Goal: Task Accomplishment & Management: Manage account settings

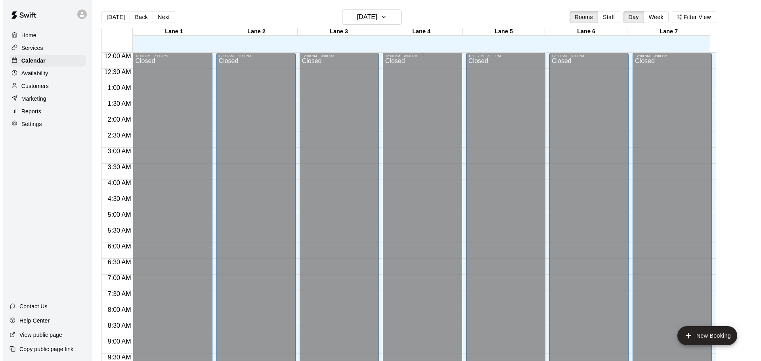
scroll to position [420, 0]
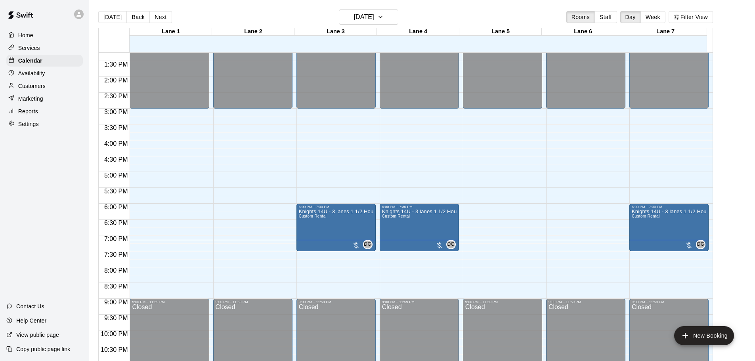
click at [733, 113] on main "[DATE] Back [DATE][DATE] Rooms Staff Day Week [GEOGRAPHIC_DATA] 1 [GEOGRAPHIC_D…" at bounding box center [422, 190] width 660 height 361
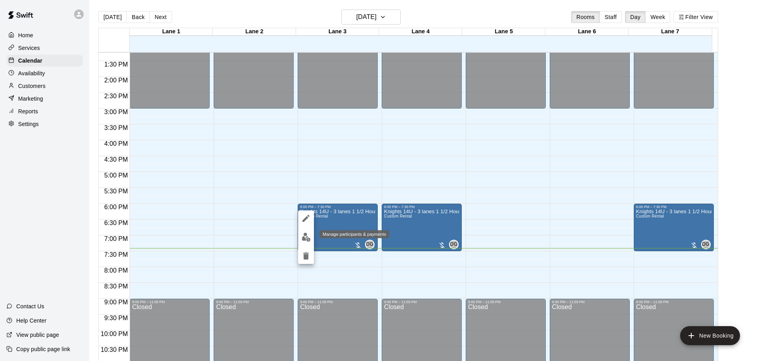
click at [308, 238] on img "edit" at bounding box center [306, 237] width 9 height 9
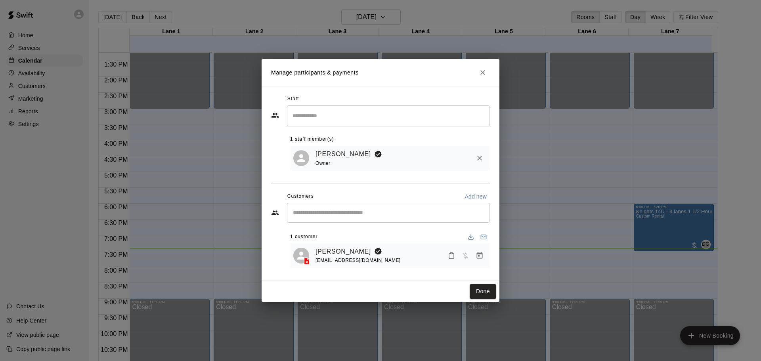
click at [480, 257] on icon "Manage bookings & payment" at bounding box center [480, 256] width 8 height 8
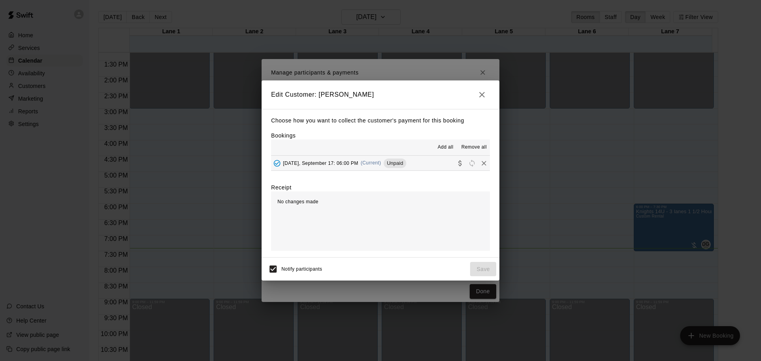
click at [478, 96] on icon "button" at bounding box center [482, 95] width 10 height 10
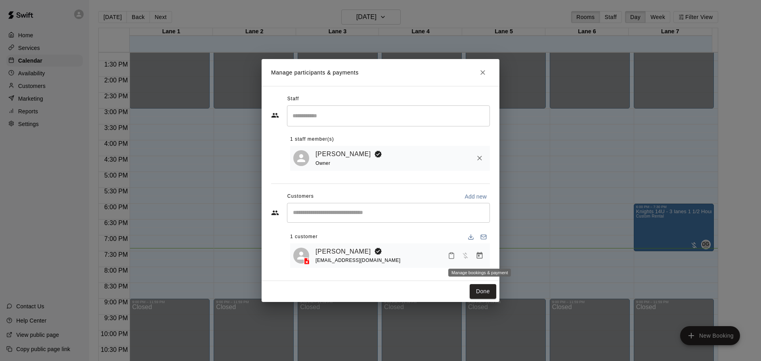
click at [482, 256] on icon "Manage bookings & payment" at bounding box center [480, 255] width 6 height 7
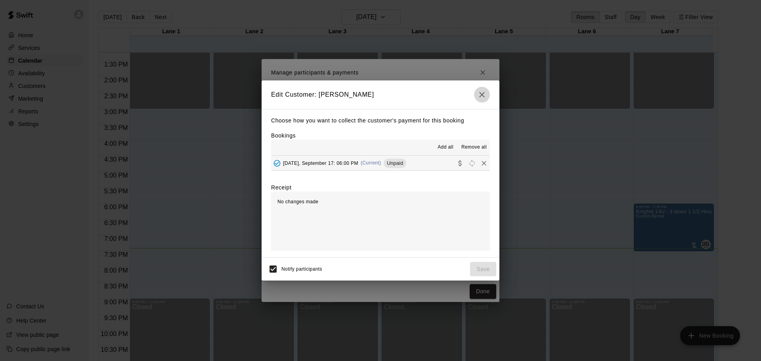
click at [476, 96] on button "button" at bounding box center [482, 95] width 16 height 16
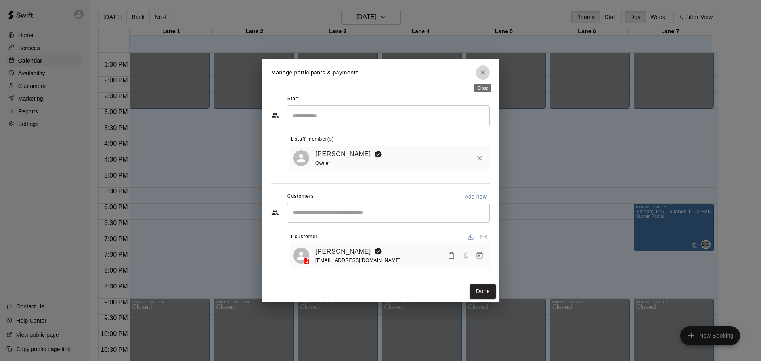
click at [479, 74] on icon "Close" at bounding box center [483, 73] width 8 height 8
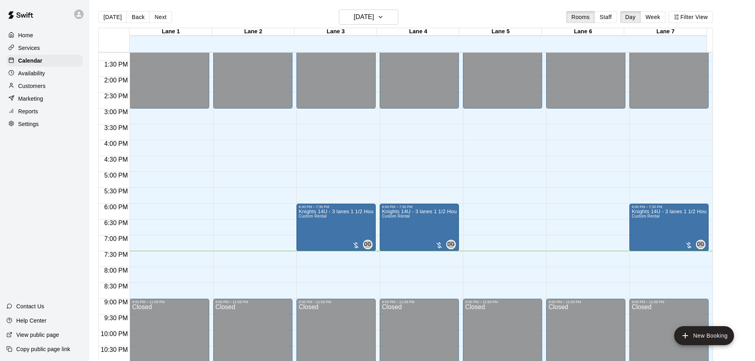
click at [185, 259] on div "12:00 AM – 3:00 PM Closed 9:00 PM – 11:59 PM Closed" at bounding box center [169, 13] width 79 height 761
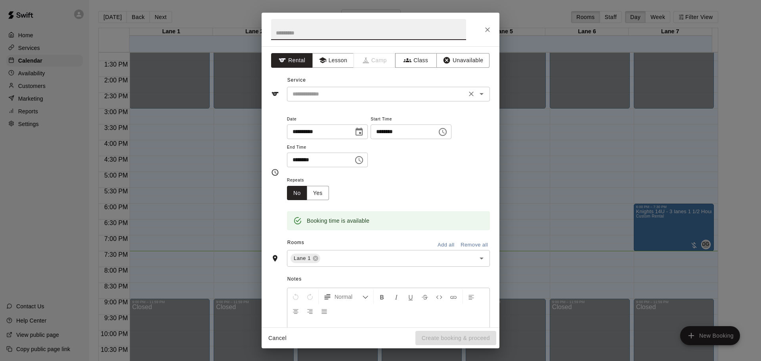
click at [329, 94] on input "text" at bounding box center [376, 94] width 175 height 10
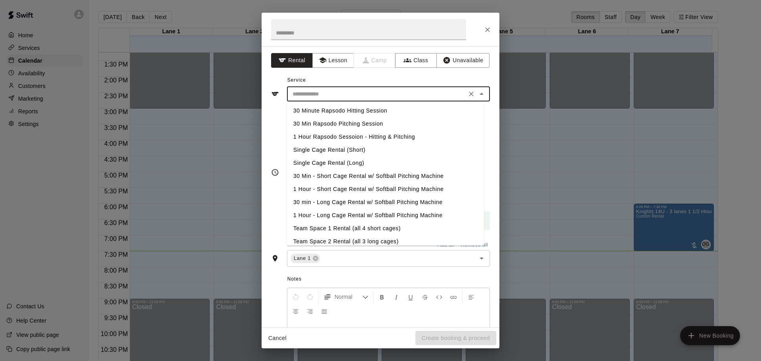
scroll to position [0, 0]
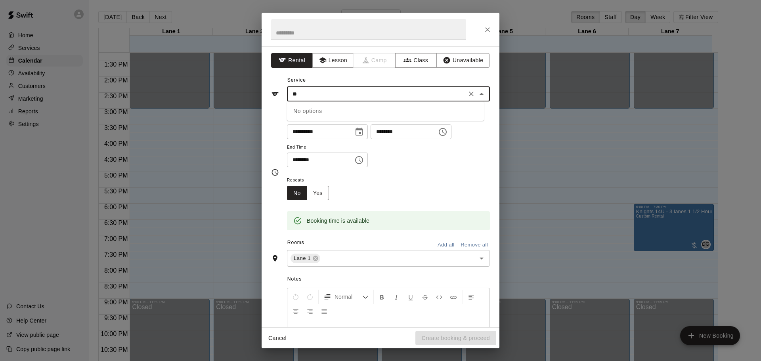
type input "*"
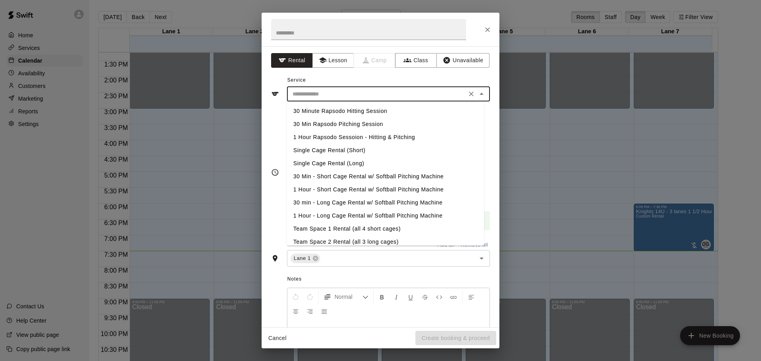
click at [356, 150] on li "Single Cage Rental (Short)" at bounding box center [385, 150] width 197 height 13
type input "**********"
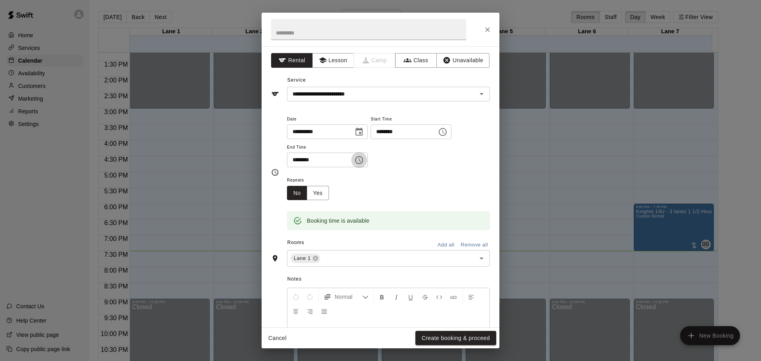
click at [364, 160] on icon "Choose time, selected time is 8:00 PM" at bounding box center [359, 160] width 10 height 10
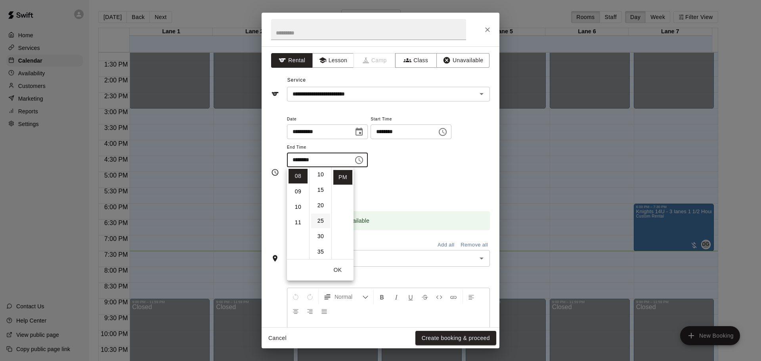
scroll to position [79, 0]
click at [322, 191] on li "30" at bounding box center [320, 189] width 19 height 15
type input "********"
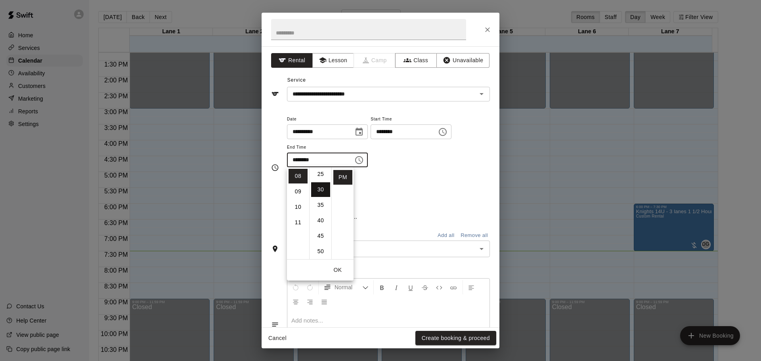
scroll to position [93, 0]
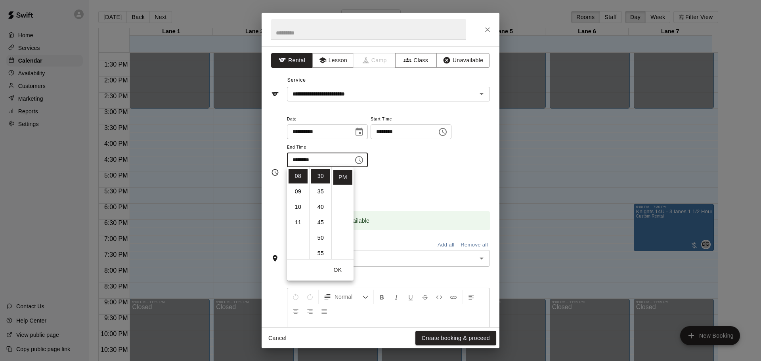
click at [410, 182] on div "Repeats No Yes" at bounding box center [388, 187] width 203 height 25
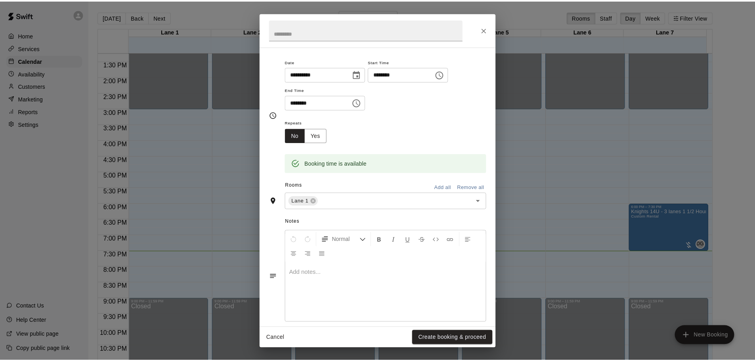
scroll to position [67, 0]
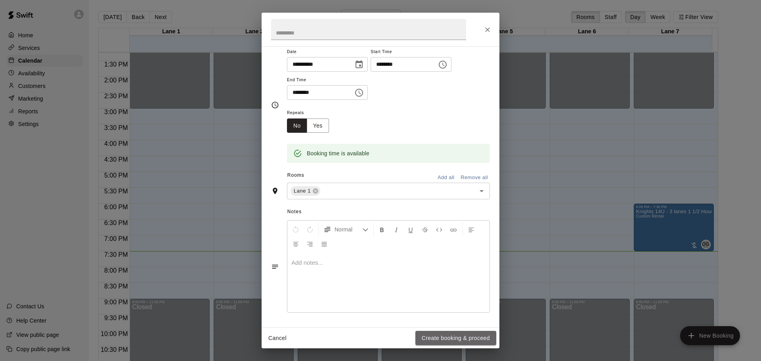
click at [473, 337] on button "Create booking & proceed" at bounding box center [455, 338] width 81 height 15
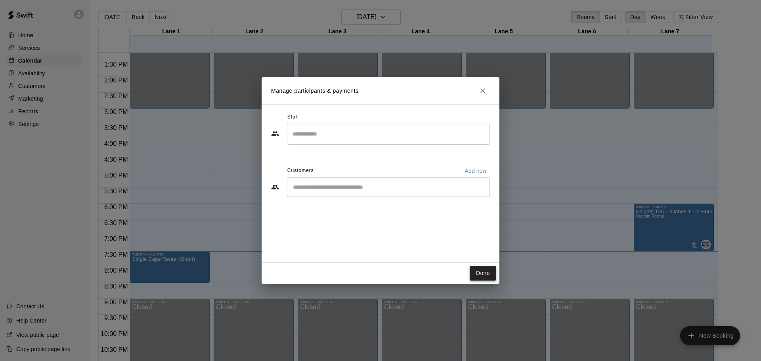
click at [477, 274] on button "Done" at bounding box center [483, 273] width 27 height 15
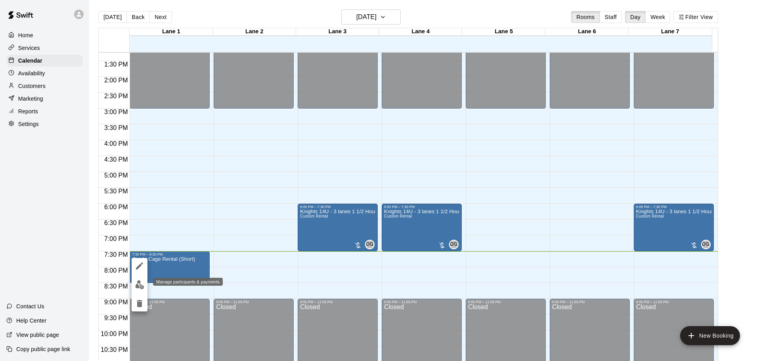
click at [135, 284] on img "edit" at bounding box center [139, 284] width 9 height 9
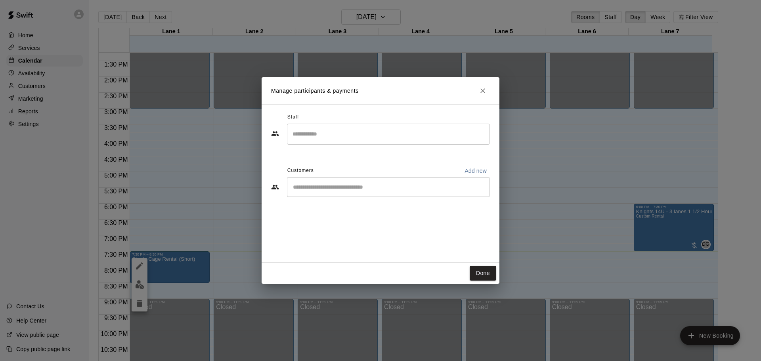
click at [325, 137] on input "Search staff" at bounding box center [389, 134] width 196 height 14
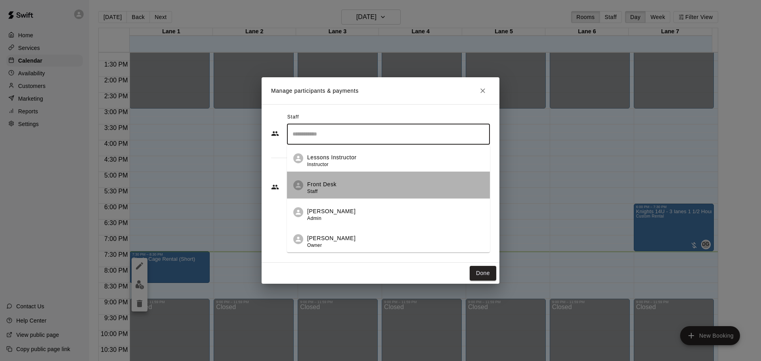
click at [332, 188] on p "Front Desk" at bounding box center [321, 184] width 29 height 8
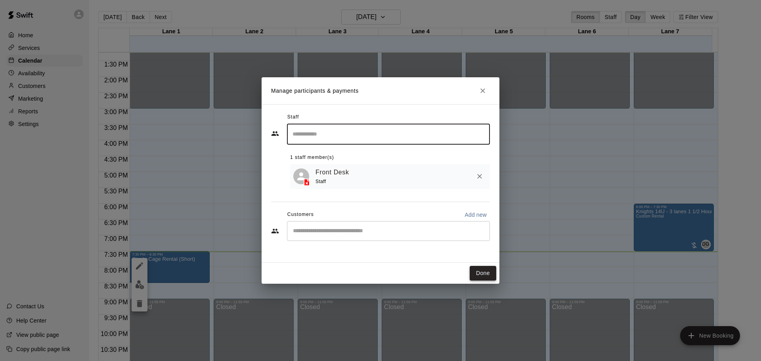
click at [488, 273] on button "Done" at bounding box center [483, 273] width 27 height 15
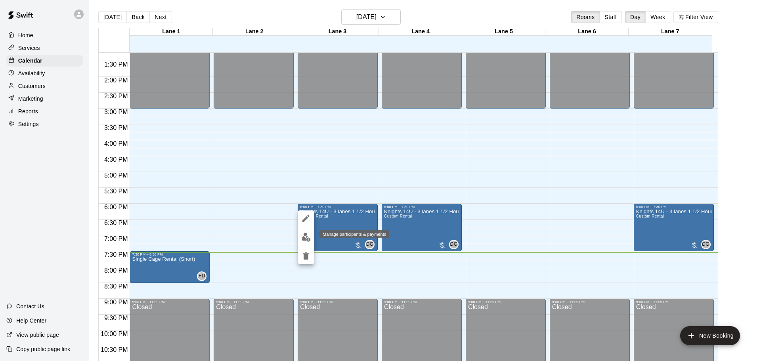
click at [301, 237] on button "edit" at bounding box center [306, 237] width 16 height 15
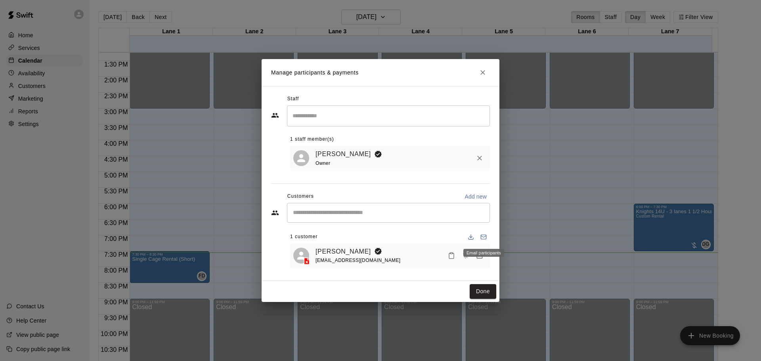
click at [484, 234] on icon "Email participants" at bounding box center [483, 237] width 6 height 6
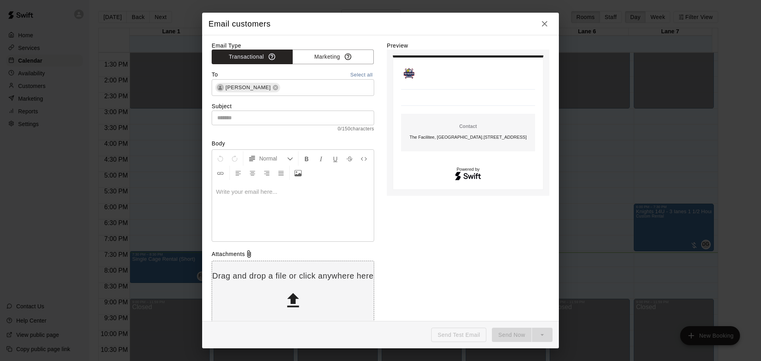
click at [546, 21] on icon "button" at bounding box center [545, 24] width 10 height 10
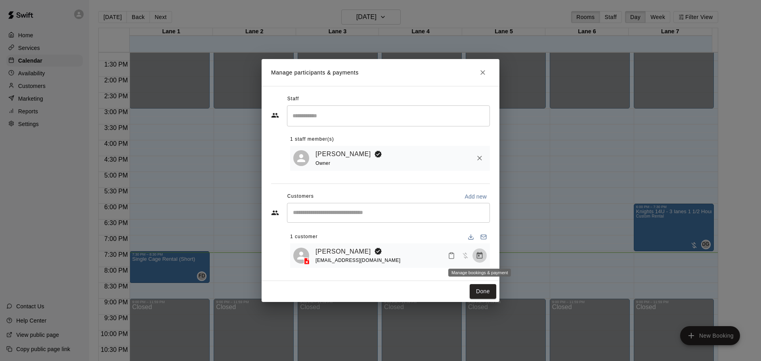
click at [482, 258] on icon "Manage bookings & payment" at bounding box center [480, 256] width 8 height 8
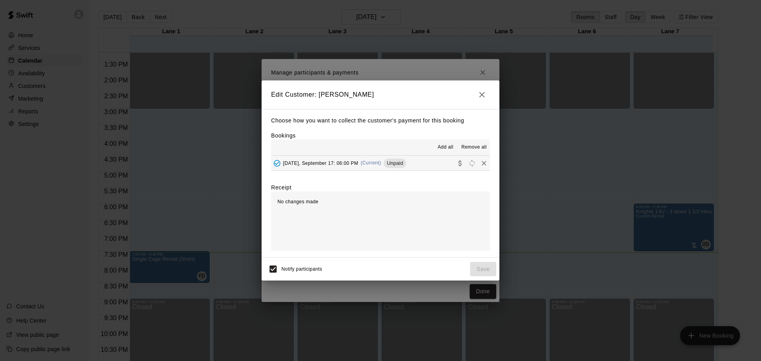
click at [330, 166] on span "[DATE], September 17: 06:00 PM" at bounding box center [320, 163] width 75 height 6
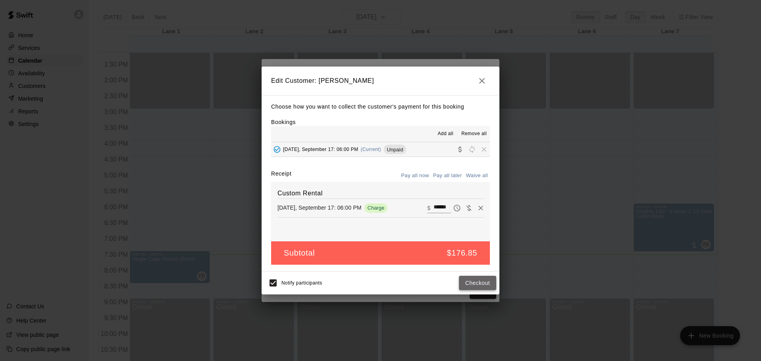
click at [478, 283] on button "Checkout" at bounding box center [477, 283] width 37 height 15
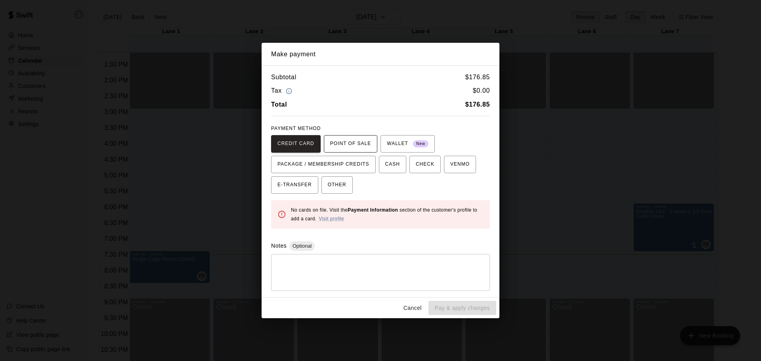
click at [367, 142] on span "POINT OF SALE" at bounding box center [350, 144] width 41 height 13
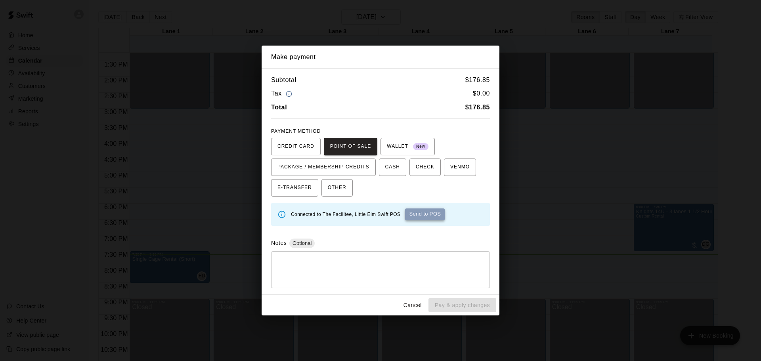
click at [419, 216] on button "Send to POS" at bounding box center [425, 215] width 40 height 12
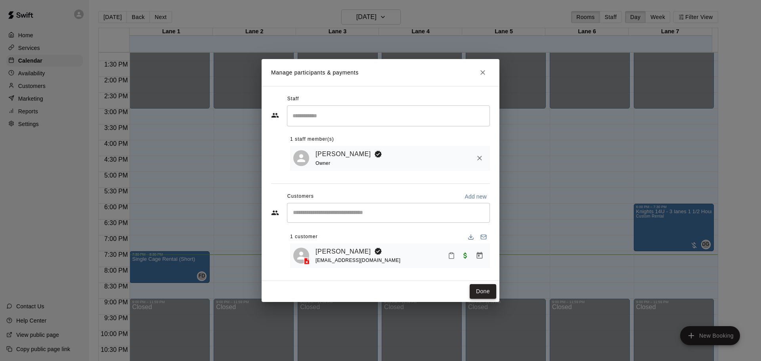
click at [481, 293] on button "Done" at bounding box center [483, 291] width 27 height 15
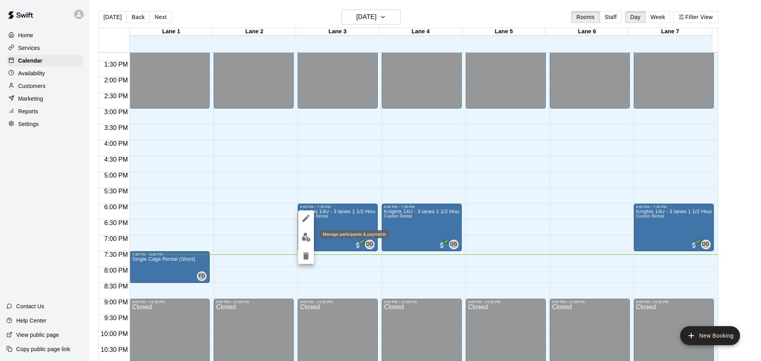
click at [306, 233] on img "edit" at bounding box center [306, 237] width 9 height 9
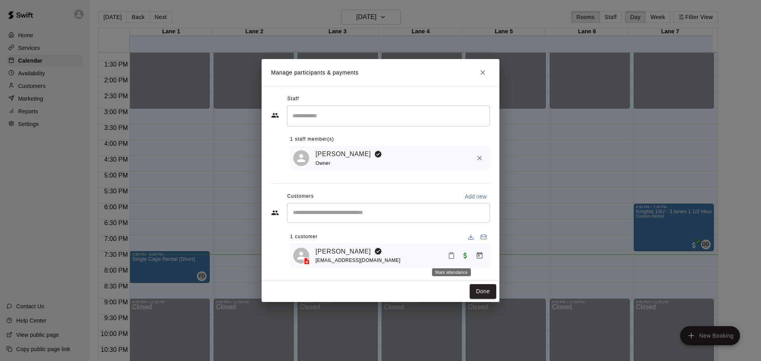
click at [453, 258] on icon "Mark attendance" at bounding box center [451, 255] width 7 height 7
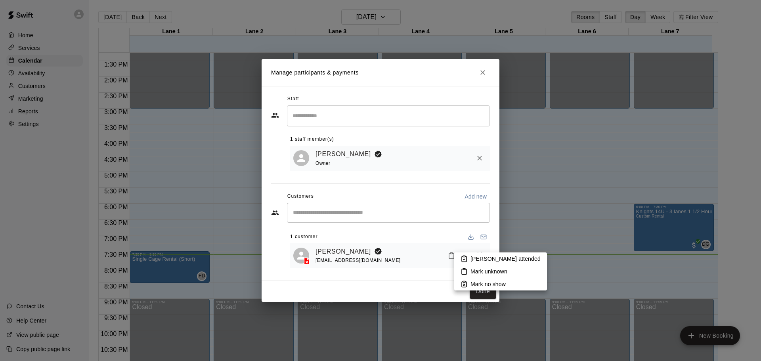
click at [471, 257] on p "[PERSON_NAME] attended" at bounding box center [506, 259] width 70 height 8
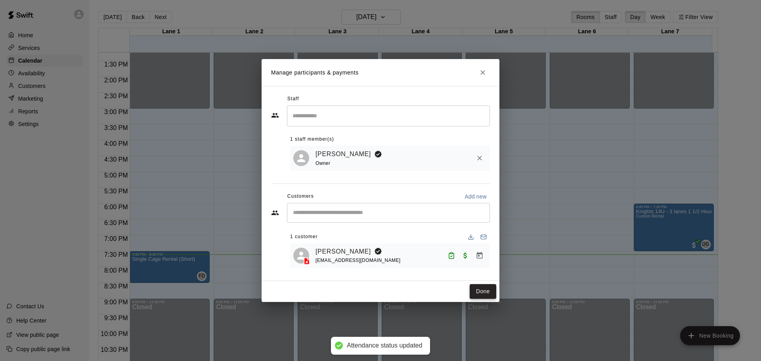
click at [484, 292] on button "Done" at bounding box center [483, 291] width 27 height 15
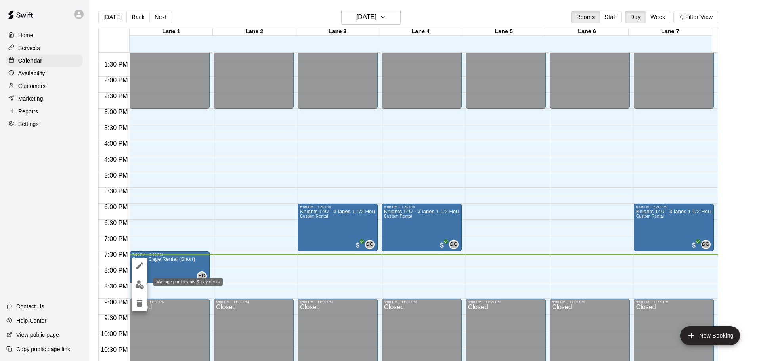
click at [136, 285] on img "edit" at bounding box center [139, 284] width 9 height 9
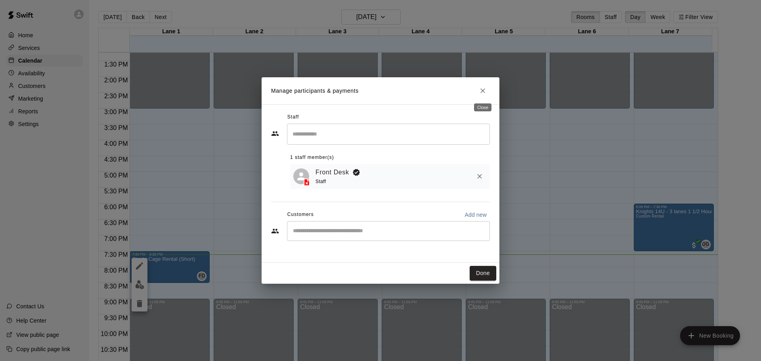
click at [481, 94] on icon "Close" at bounding box center [483, 91] width 8 height 8
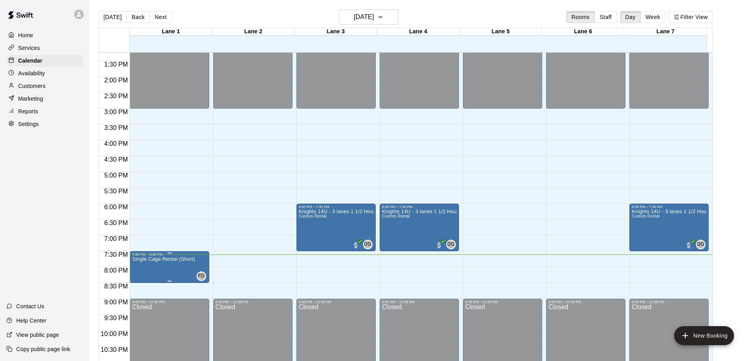
click at [144, 268] on icon "edit" at bounding box center [140, 266] width 10 height 10
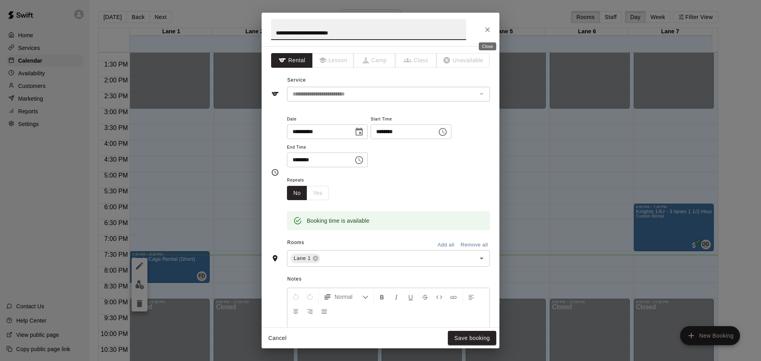
click at [490, 29] on icon "Close" at bounding box center [488, 30] width 8 height 8
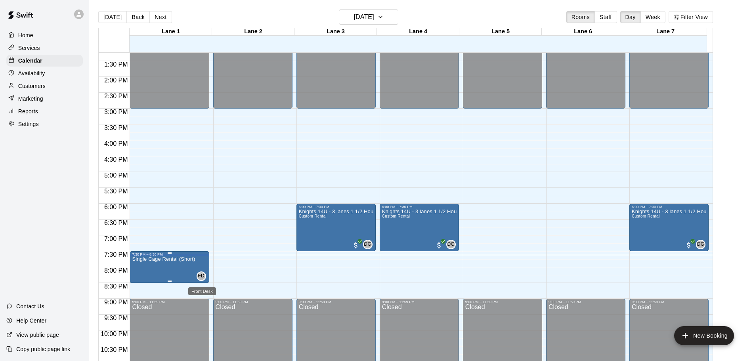
click at [201, 273] on span "FD" at bounding box center [201, 276] width 7 height 8
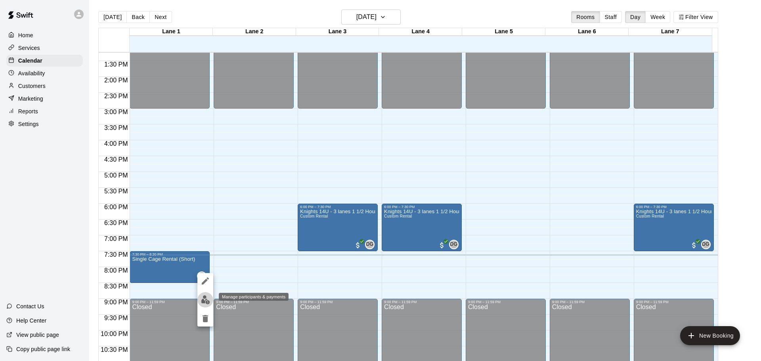
click at [203, 301] on img "edit" at bounding box center [205, 299] width 9 height 9
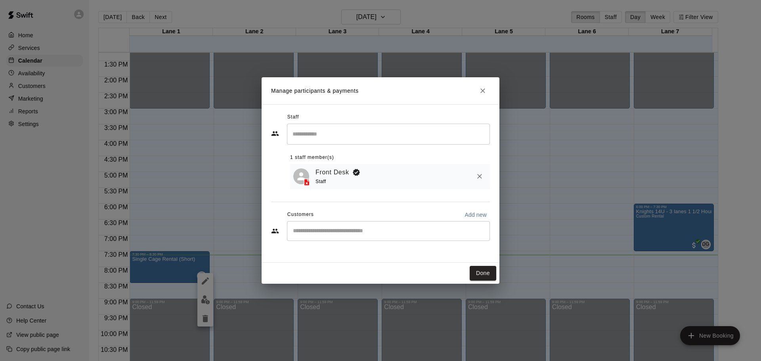
click at [471, 213] on p "Add new" at bounding box center [476, 215] width 22 height 8
select select "**"
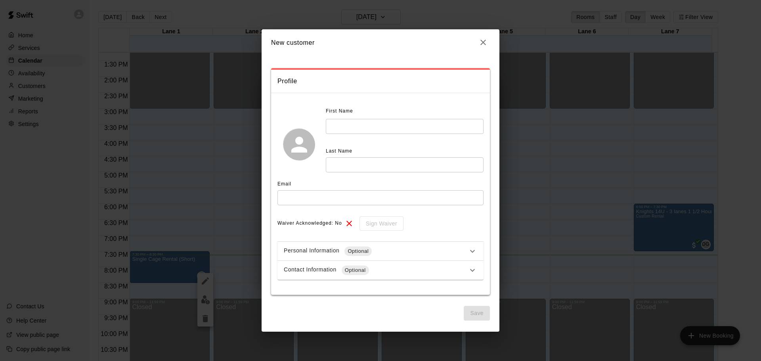
click at [482, 43] on icon "button" at bounding box center [483, 43] width 10 height 10
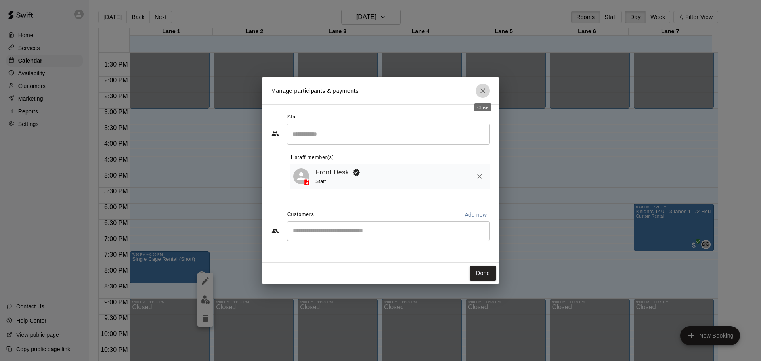
click at [483, 88] on icon "Close" at bounding box center [483, 91] width 8 height 8
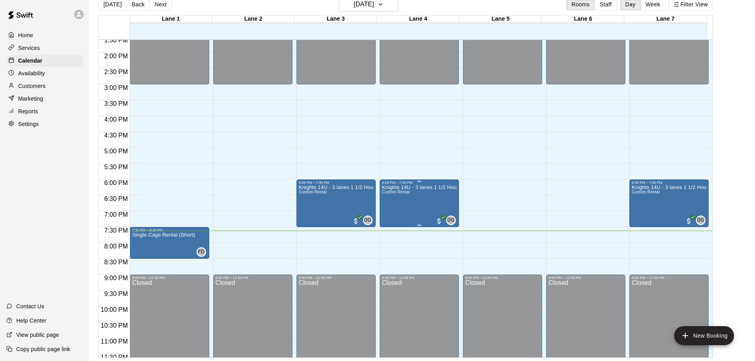
scroll to position [444, 0]
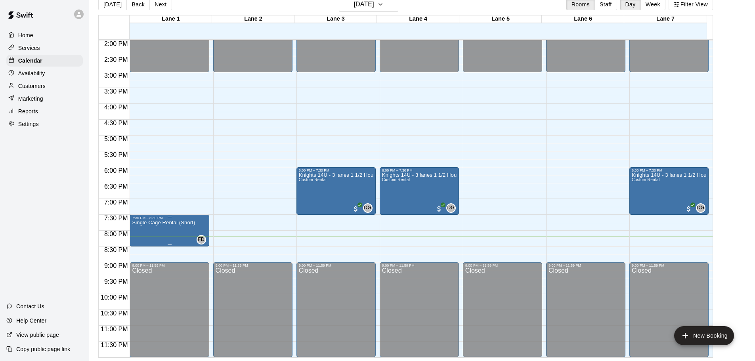
click at [170, 223] on p "Single Cage Rental (Short)" at bounding box center [163, 223] width 63 height 0
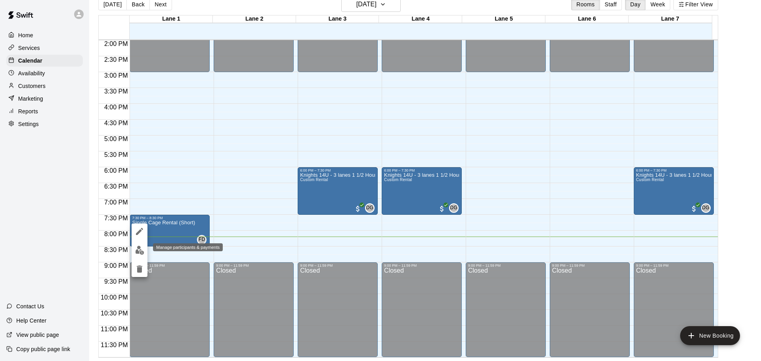
click at [132, 249] on button "edit" at bounding box center [140, 250] width 16 height 15
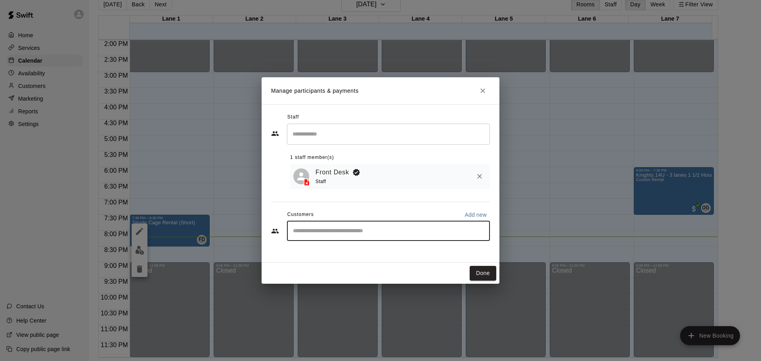
click at [443, 231] on input "Start typing to search customers..." at bounding box center [389, 231] width 196 height 8
click at [441, 241] on div "​" at bounding box center [388, 231] width 203 height 20
click at [441, 237] on div "​" at bounding box center [388, 231] width 203 height 20
type input "******"
click at [456, 253] on div "[PERSON_NAME] [EMAIL_ADDRESS][DOMAIN_NAME]" at bounding box center [396, 255] width 174 height 17
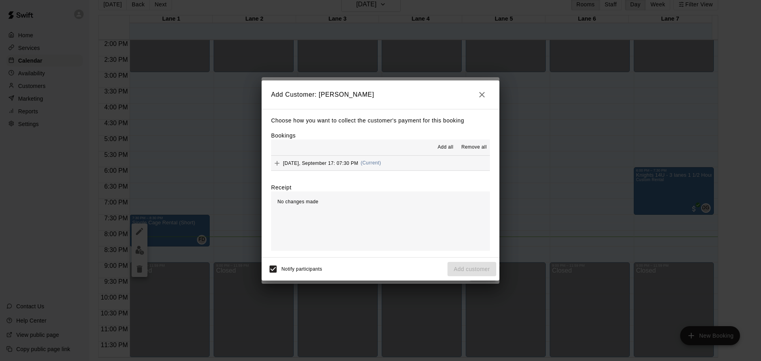
click at [394, 165] on button "[DATE], September 17: 07:30 PM (Current)" at bounding box center [380, 163] width 219 height 15
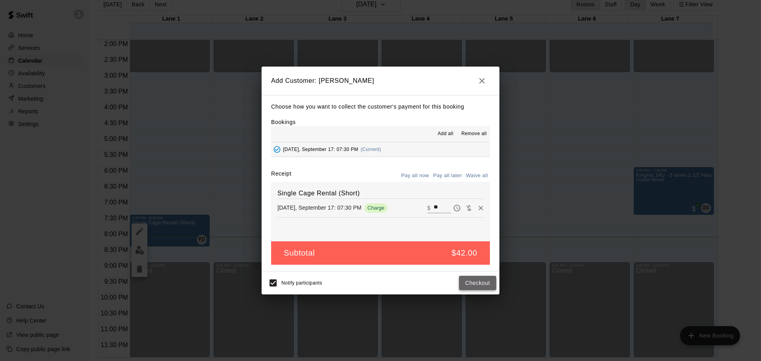
click at [480, 284] on button "Checkout" at bounding box center [477, 283] width 37 height 15
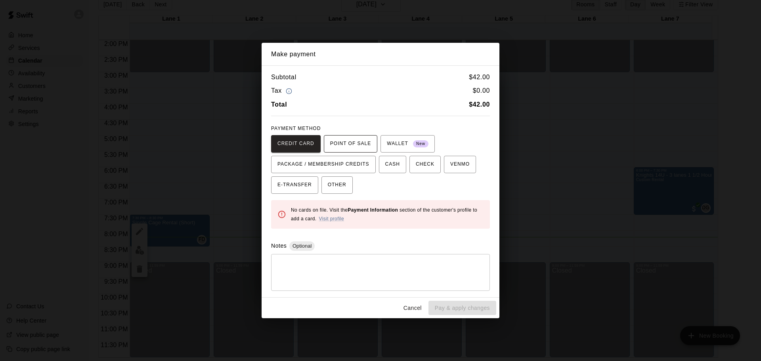
click at [349, 147] on span "POINT OF SALE" at bounding box center [350, 144] width 41 height 13
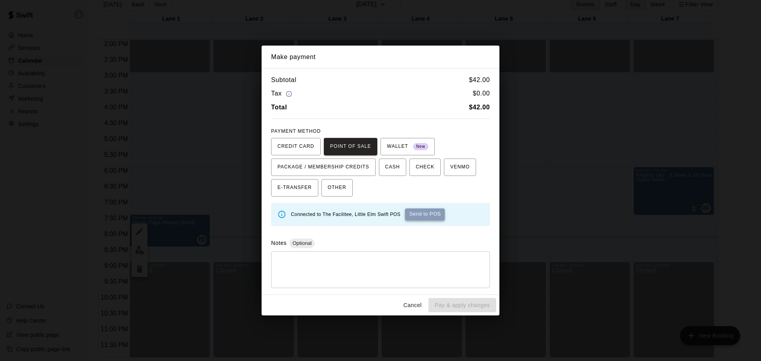
click at [409, 212] on button "Send to POS" at bounding box center [425, 215] width 40 height 12
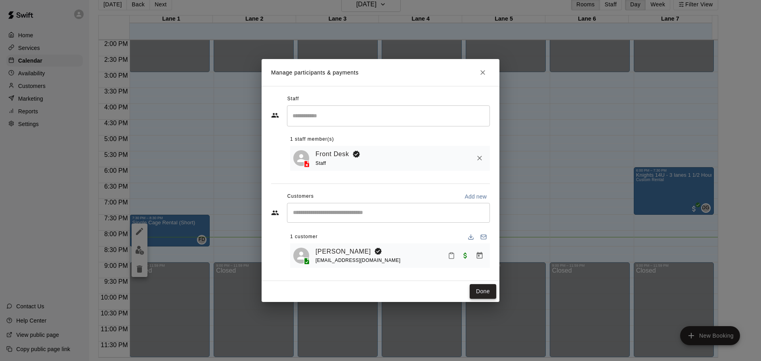
click at [475, 294] on button "Done" at bounding box center [483, 291] width 27 height 15
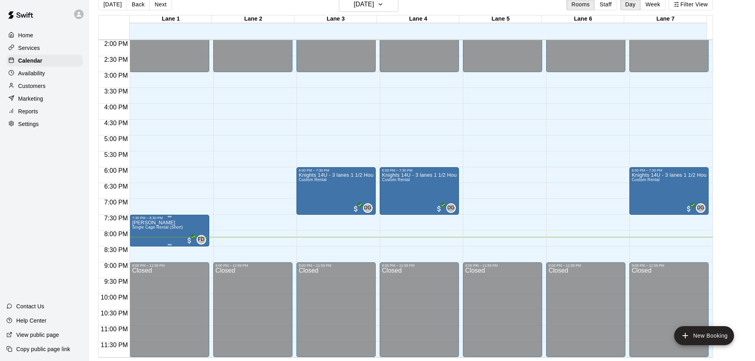
click at [161, 245] on div at bounding box center [169, 244] width 75 height 1
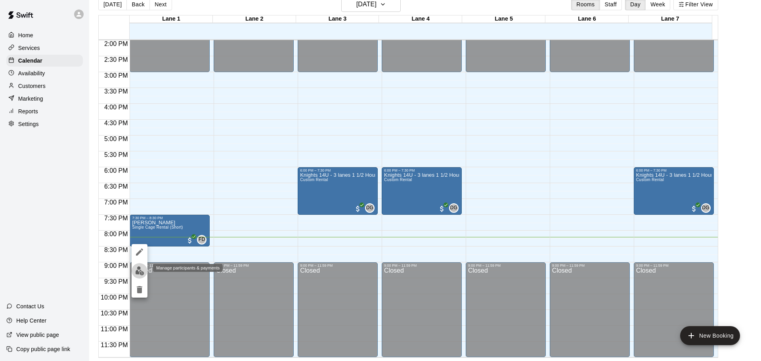
click at [138, 272] on img "edit" at bounding box center [139, 270] width 9 height 9
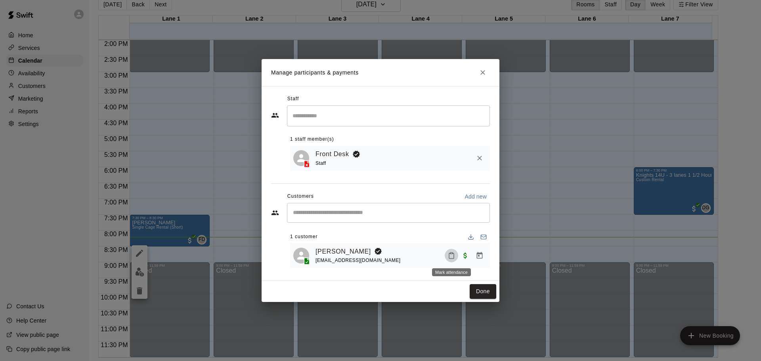
click at [450, 255] on icon "Mark attendance" at bounding box center [451, 255] width 7 height 7
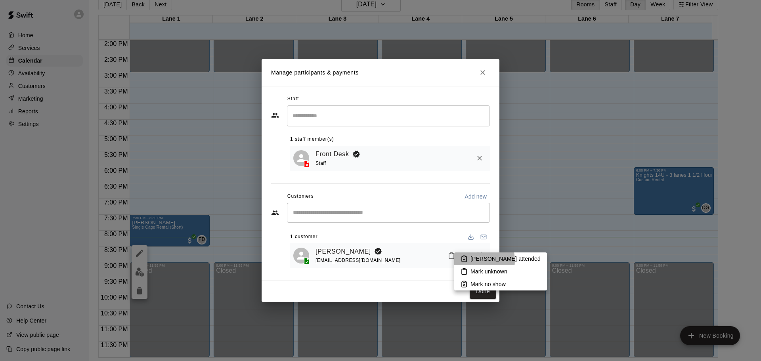
click at [471, 260] on p "[PERSON_NAME] attended" at bounding box center [506, 259] width 70 height 8
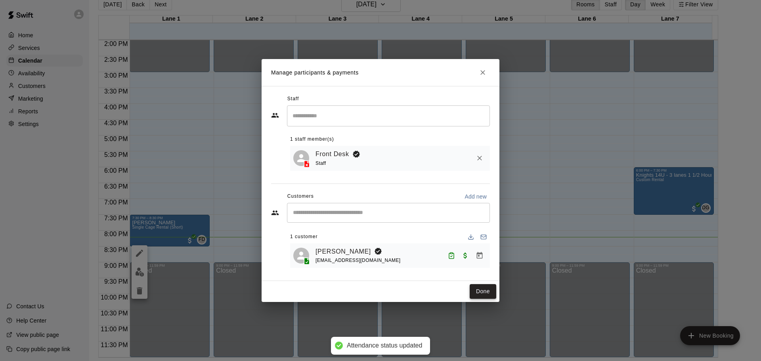
click at [481, 290] on button "Done" at bounding box center [483, 291] width 27 height 15
